Goal: Task Accomplishment & Management: Complete application form

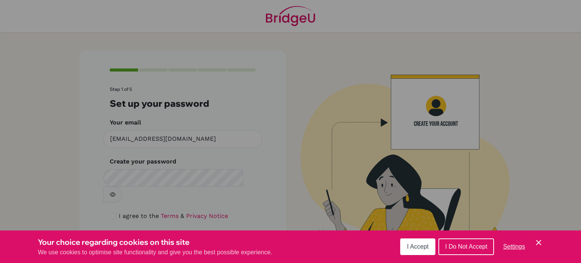
click at [424, 250] on button "I Accept" at bounding box center [417, 246] width 35 height 17
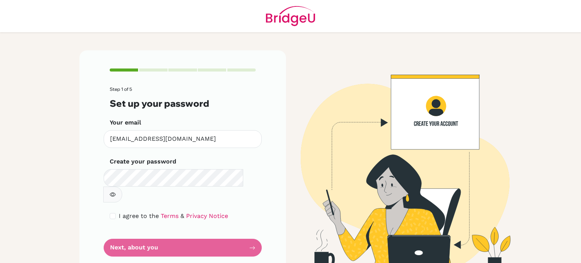
click at [196, 230] on form "Step 1 of 5 Set up your password Your email [EMAIL_ADDRESS][DOMAIN_NAME] Invali…" at bounding box center [183, 172] width 146 height 170
click at [121, 231] on form "Step 1 of 5 Set up your password Your email [EMAIL_ADDRESS][DOMAIN_NAME] Invali…" at bounding box center [183, 172] width 146 height 170
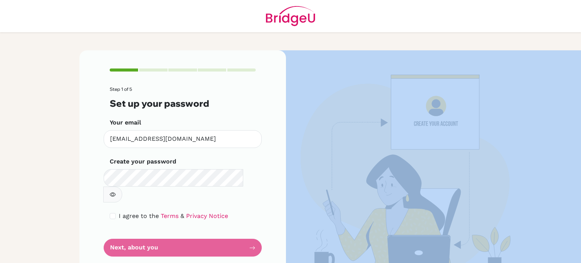
click at [121, 231] on form "Step 1 of 5 Set up your password Your email [EMAIL_ADDRESS][DOMAIN_NAME] Invali…" at bounding box center [183, 172] width 146 height 170
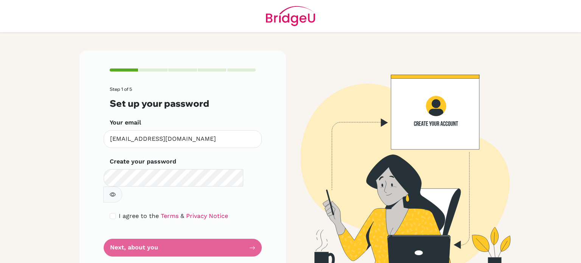
click at [67, 179] on main "Step 1 of 5 Set up your password Your email [EMAIL_ADDRESS][DOMAIN_NAME] Invali…" at bounding box center [290, 131] width 581 height 263
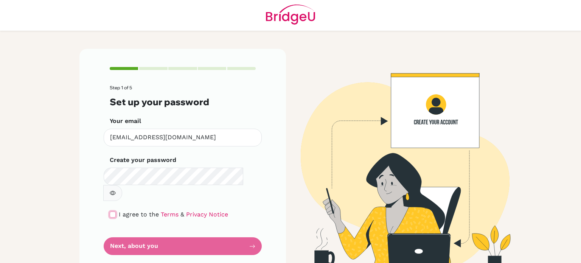
click at [110, 211] on input "checkbox" at bounding box center [113, 214] width 6 height 6
checkbox input "true"
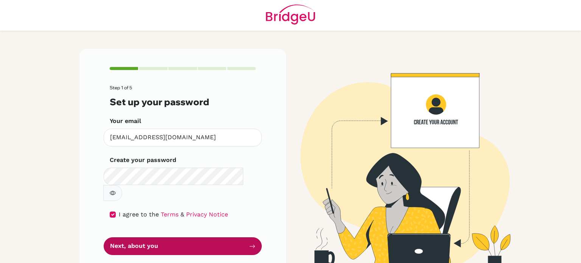
click at [162, 237] on button "Next, about you" at bounding box center [183, 246] width 158 height 18
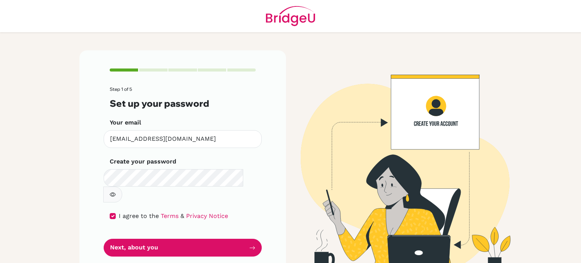
click at [116, 191] on icon "button" at bounding box center [113, 194] width 6 height 6
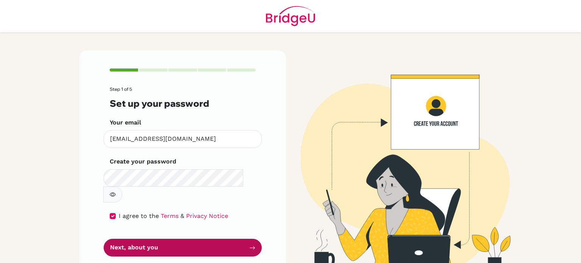
click at [202, 239] on button "Next, about you" at bounding box center [183, 248] width 158 height 18
